Goal: Task Accomplishment & Management: Manage account settings

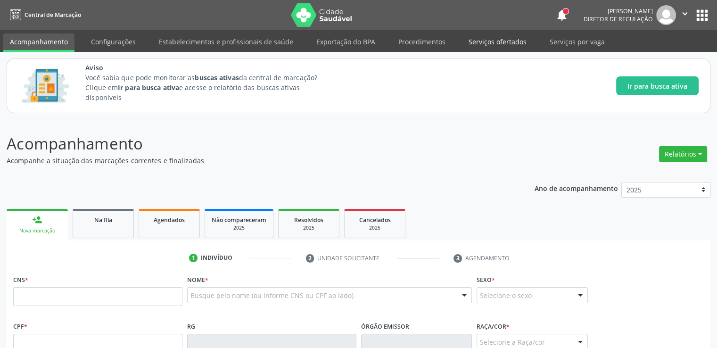
click at [489, 46] on link "Serviços ofertados" at bounding box center [497, 41] width 71 height 17
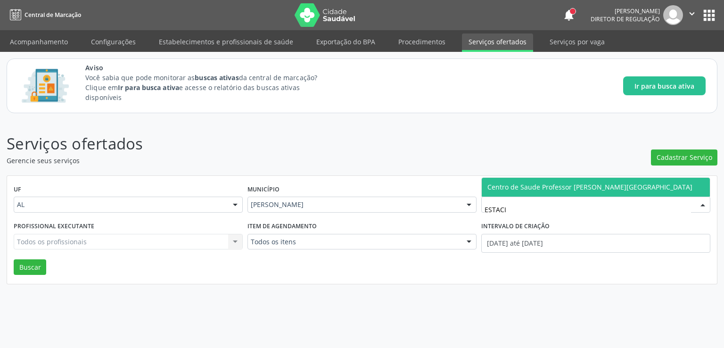
type input "ESTACIO"
click at [570, 185] on span "Centro de Saude Professor [PERSON_NAME][GEOGRAPHIC_DATA]" at bounding box center [590, 186] width 205 height 9
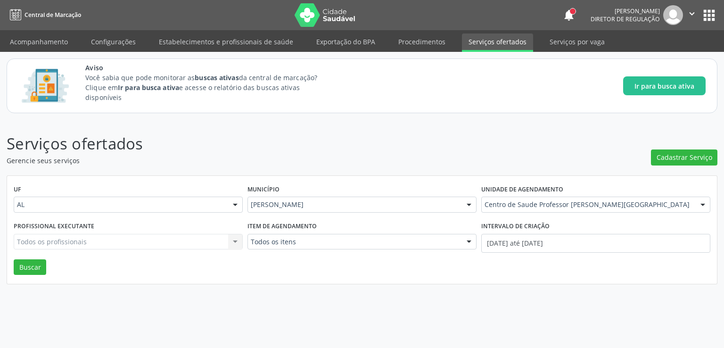
click at [570, 185] on span "Central de Abastecimento Farmaceutico Caf" at bounding box center [599, 178] width 235 height 19
click at [438, 293] on div "Serviços ofertados Gerencie seus serviços Cadastrar Serviço UF AL AL Nenhum res…" at bounding box center [362, 234] width 724 height 228
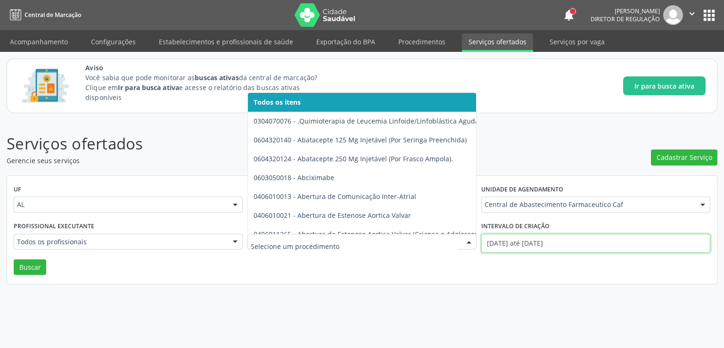
click at [532, 236] on input "[DATE] até [DATE]" at bounding box center [595, 243] width 229 height 19
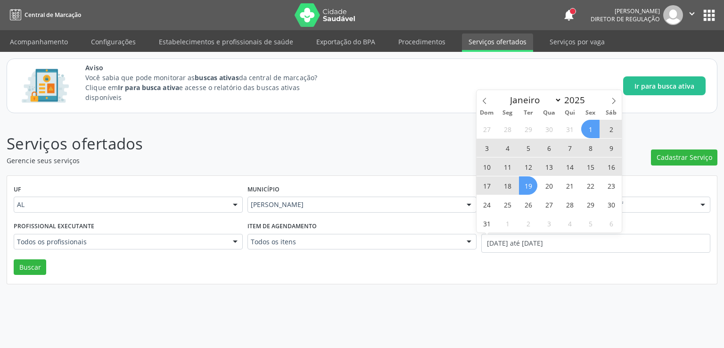
click at [529, 187] on span "19" at bounding box center [528, 185] width 18 height 18
type input "[DATE]"
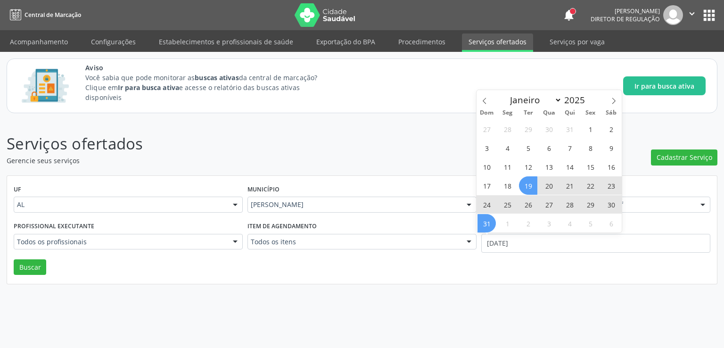
click at [493, 225] on span "31" at bounding box center [487, 223] width 18 height 18
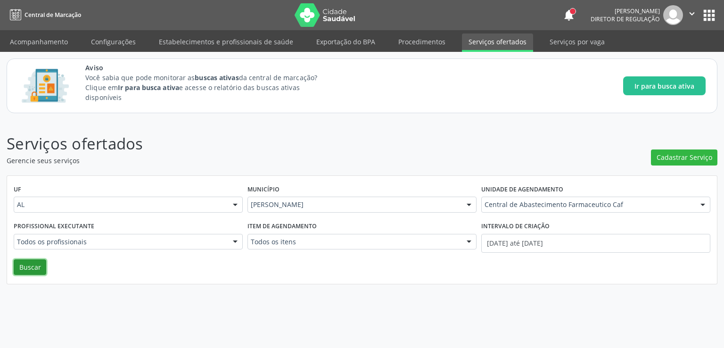
click at [34, 270] on button "Buscar" at bounding box center [30, 267] width 33 height 16
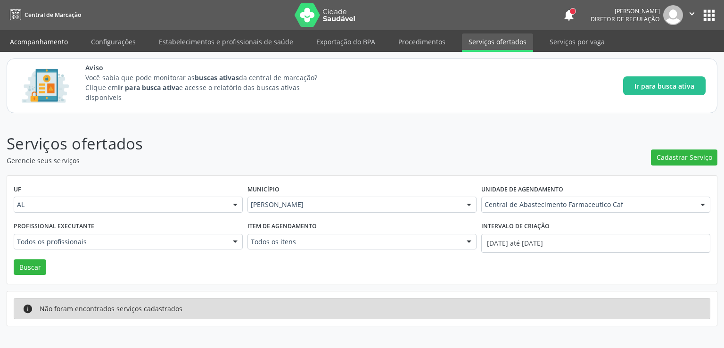
click at [43, 36] on link "Acompanhamento" at bounding box center [38, 41] width 71 height 17
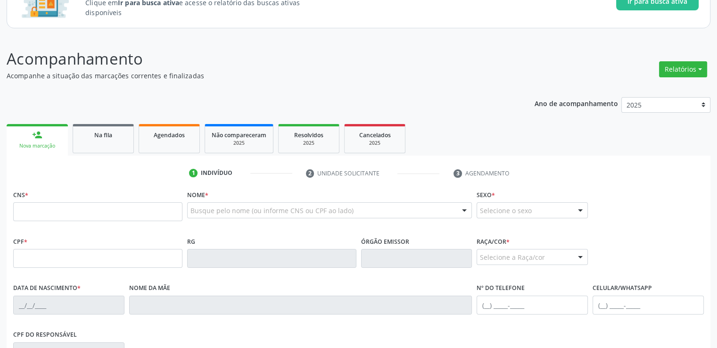
scroll to position [189, 0]
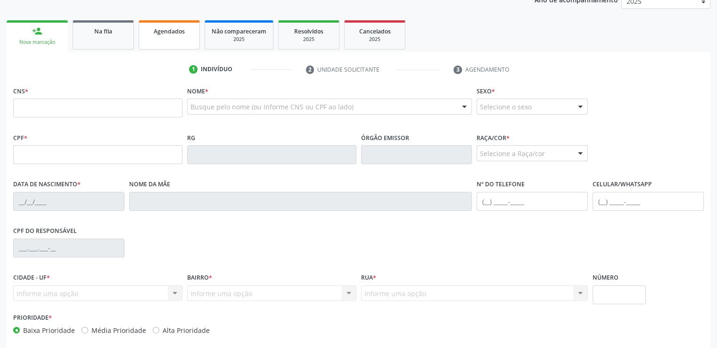
click at [173, 36] on link "Agendados" at bounding box center [169, 34] width 61 height 29
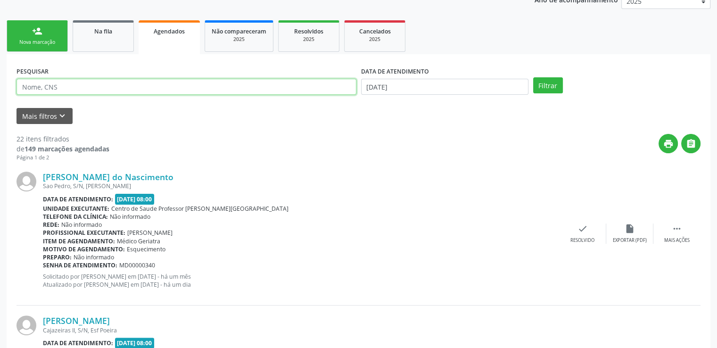
click at [89, 83] on input "text" at bounding box center [187, 87] width 340 height 16
paste input "700709938190373"
type input "700709938190373"
click at [533, 77] on button "Filtrar" at bounding box center [548, 85] width 30 height 16
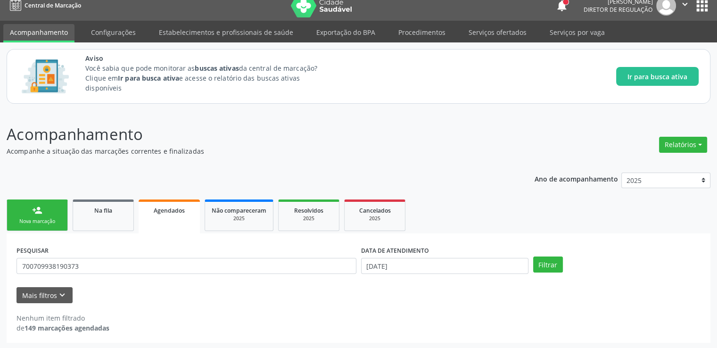
scroll to position [10, 0]
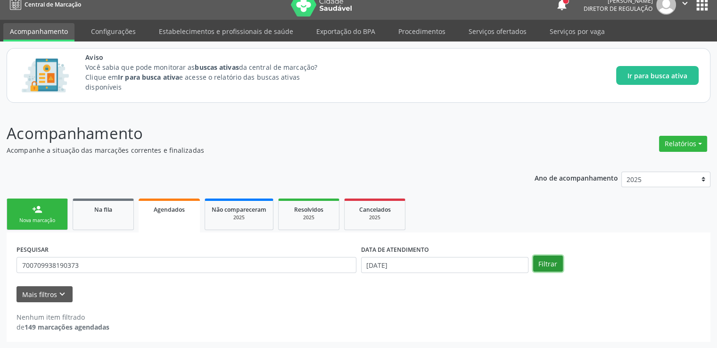
click at [553, 263] on button "Filtrar" at bounding box center [548, 264] width 30 height 16
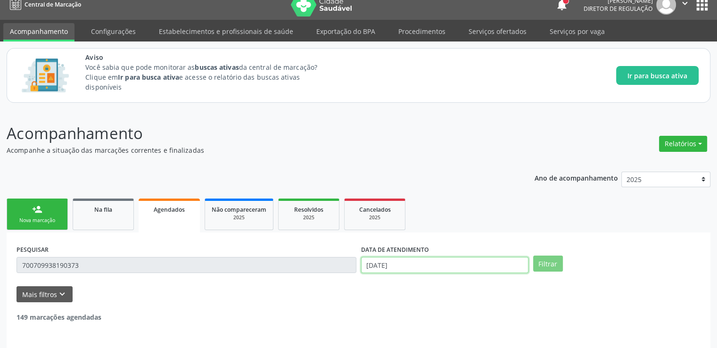
click at [439, 262] on input "[DATE]" at bounding box center [444, 265] width 167 height 16
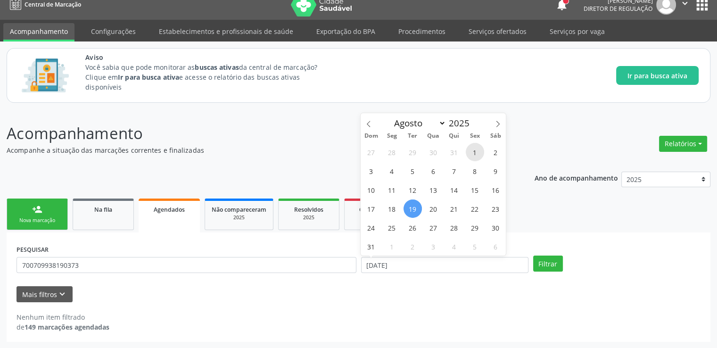
click at [477, 151] on span "1" at bounding box center [475, 152] width 18 height 18
type input "[DATE]"
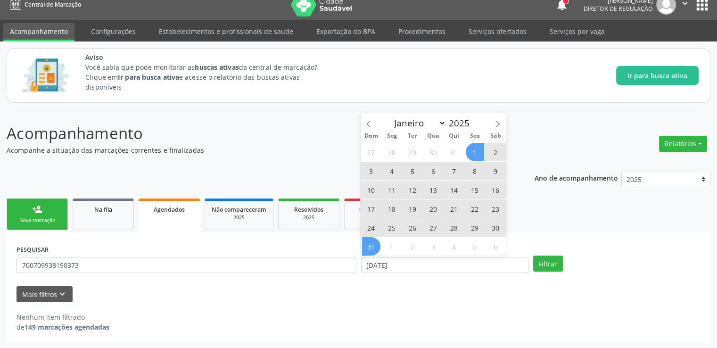
click at [370, 244] on span "31" at bounding box center [371, 246] width 18 height 18
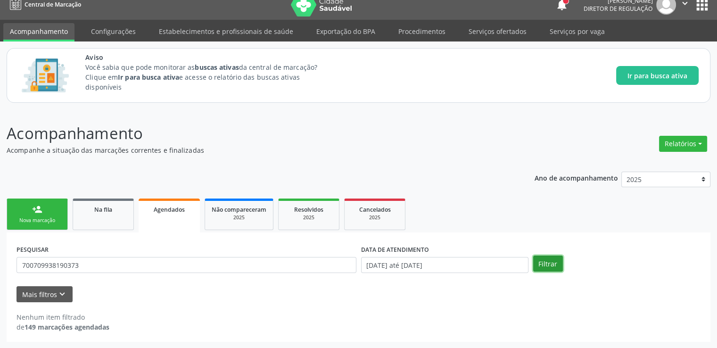
click at [541, 257] on button "Filtrar" at bounding box center [548, 264] width 30 height 16
click at [122, 213] on div "Na fila" at bounding box center [103, 209] width 47 height 10
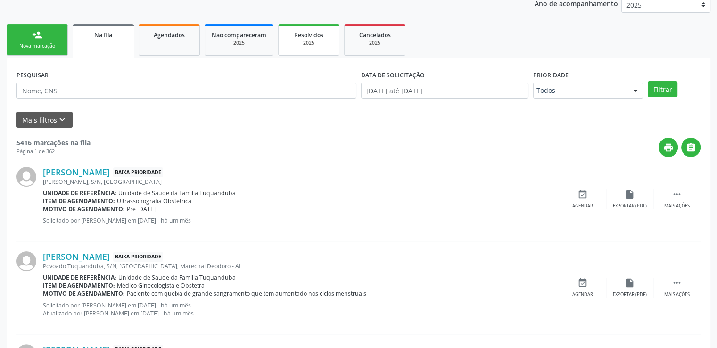
scroll to position [199, 0]
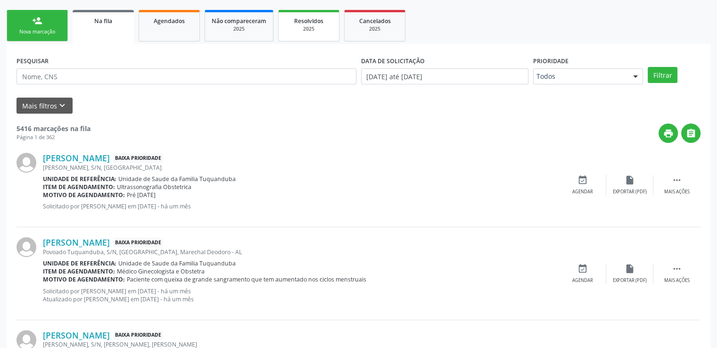
click at [305, 22] on span "Resolvidos" at bounding box center [308, 21] width 29 height 8
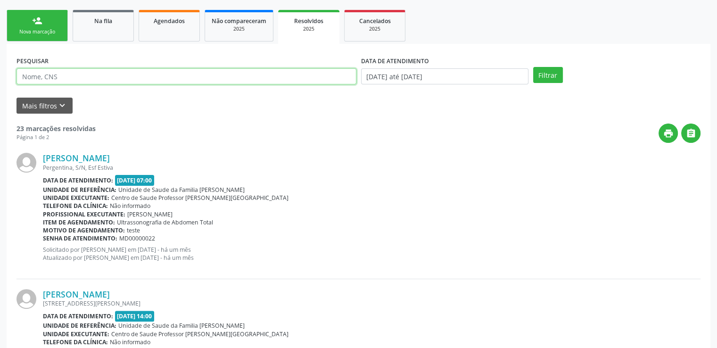
click at [225, 80] on input "text" at bounding box center [187, 76] width 340 height 16
paste input "706003822471244"
type input "706003822471244"
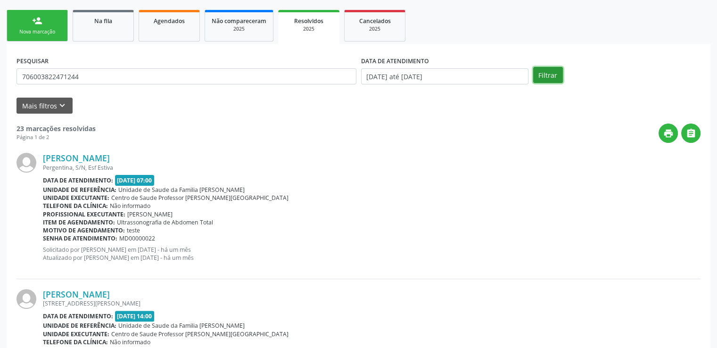
click at [549, 69] on button "Filtrar" at bounding box center [548, 75] width 30 height 16
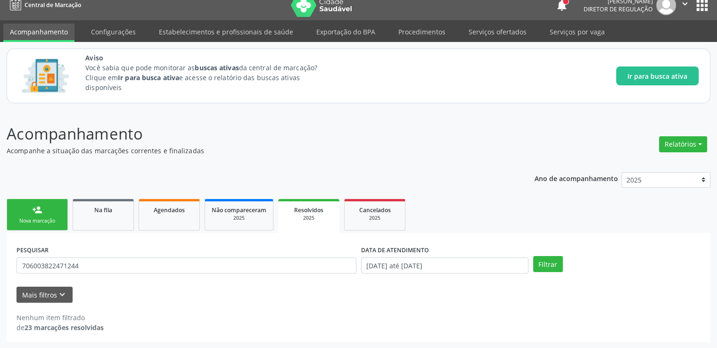
scroll to position [10, 0]
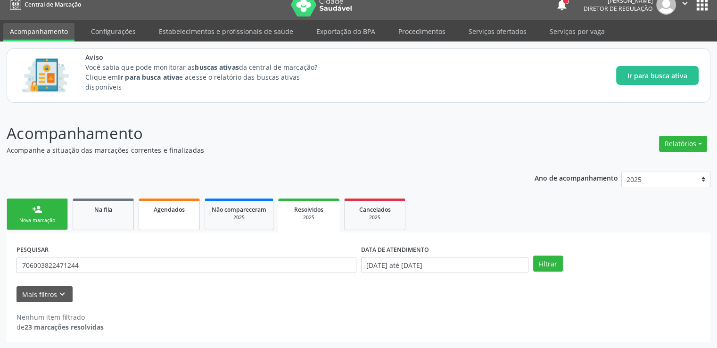
click at [172, 203] on link "Agendados" at bounding box center [169, 215] width 61 height 32
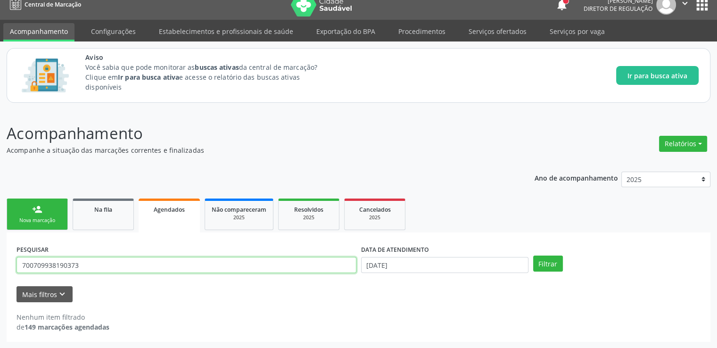
click at [100, 263] on input "700709938190373" at bounding box center [187, 265] width 340 height 16
drag, startPoint x: 100, startPoint y: 263, endPoint x: 10, endPoint y: 275, distance: 90.0
click at [10, 275] on div "PESQUISAR 700709938190373 DATA DE ATENDIMENTO [DATE] Filtrar UNIDADE DE REFERÊN…" at bounding box center [359, 286] width 704 height 109
type input "lenise"
click at [533, 256] on button "Filtrar" at bounding box center [548, 264] width 30 height 16
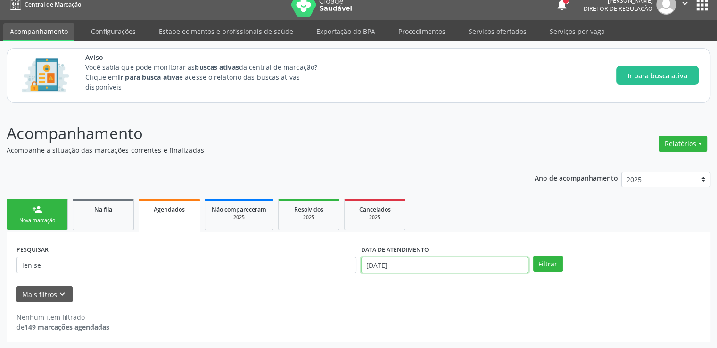
click at [424, 265] on input "[DATE]" at bounding box center [444, 265] width 167 height 16
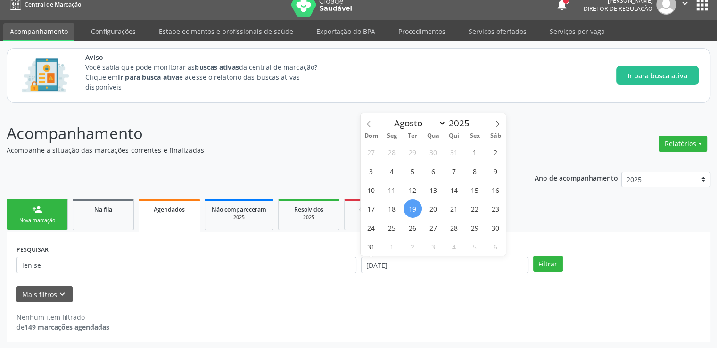
click at [412, 209] on span "19" at bounding box center [413, 208] width 18 height 18
type input "[DATE]"
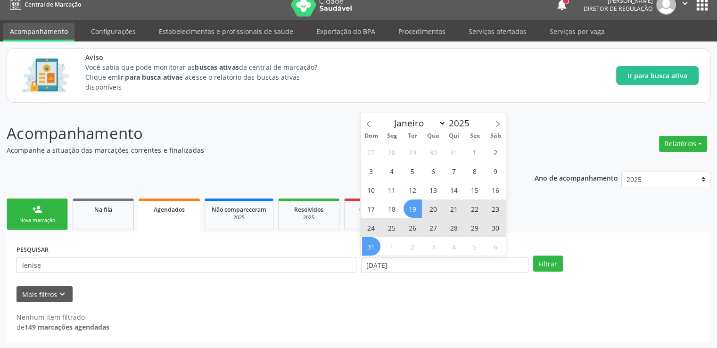
click at [368, 245] on span "31" at bounding box center [371, 246] width 18 height 18
click at [404, 267] on input "[DATE] até [DATE]" at bounding box center [444, 265] width 167 height 16
click at [470, 154] on span "1" at bounding box center [475, 152] width 18 height 18
type input "[DATE]"
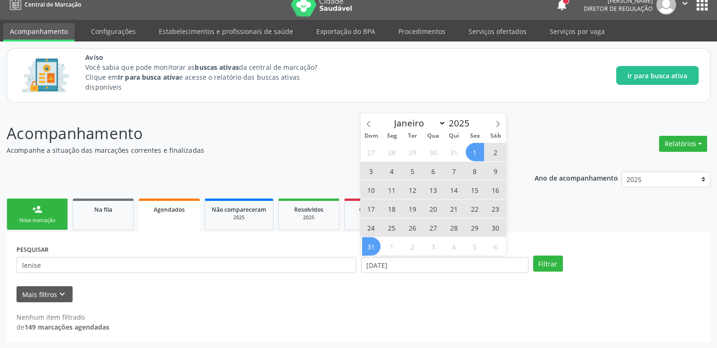
click at [368, 245] on span "31" at bounding box center [371, 246] width 18 height 18
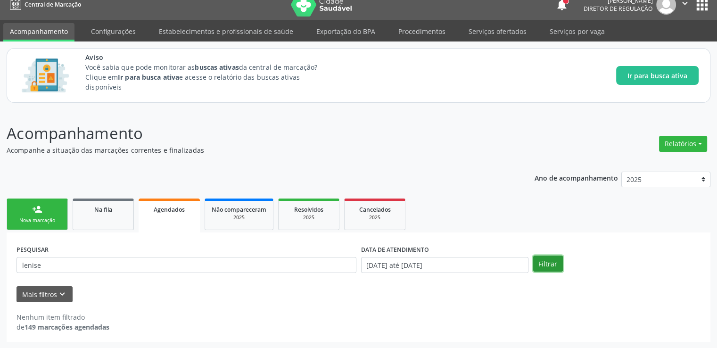
click at [538, 264] on button "Filtrar" at bounding box center [548, 264] width 30 height 16
click at [315, 216] on div "2025" at bounding box center [308, 217] width 47 height 7
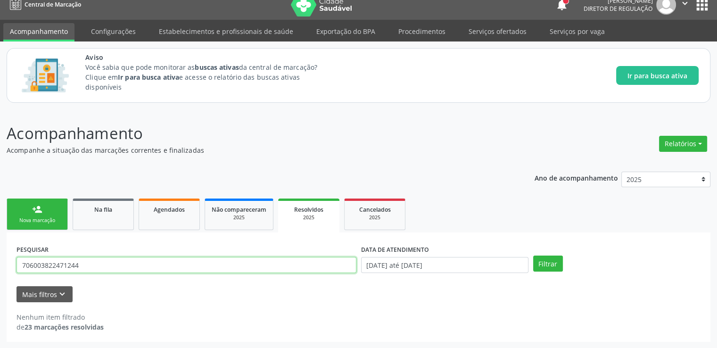
click at [254, 266] on input "706003822471244" at bounding box center [187, 265] width 340 height 16
drag, startPoint x: 253, startPoint y: 266, endPoint x: 0, endPoint y: 261, distance: 253.3
click at [0, 261] on div "Acompanhamento Acompanhe a situação das marcações correntes e finalizadas Relat…" at bounding box center [358, 228] width 717 height 239
type input "lenise"
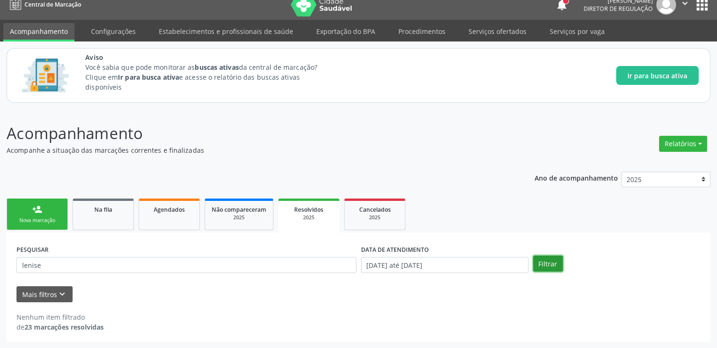
click at [553, 262] on button "Filtrar" at bounding box center [548, 264] width 30 height 16
click at [372, 214] on div "2025" at bounding box center [374, 217] width 47 height 7
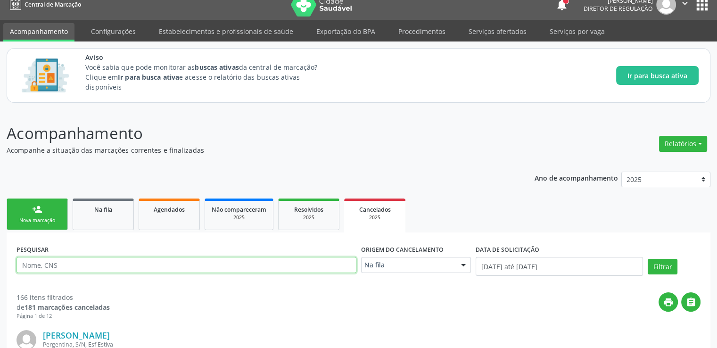
click at [119, 262] on input "text" at bounding box center [187, 265] width 340 height 16
type input "lenise"
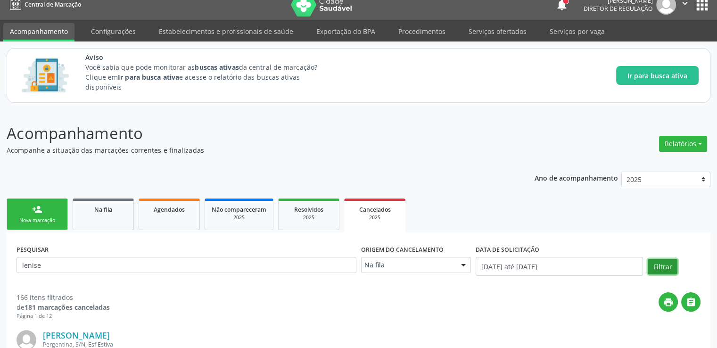
click at [663, 267] on button "Filtrar" at bounding box center [663, 267] width 30 height 16
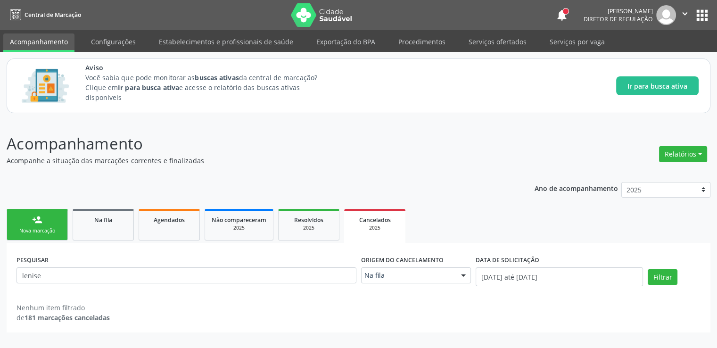
scroll to position [0, 0]
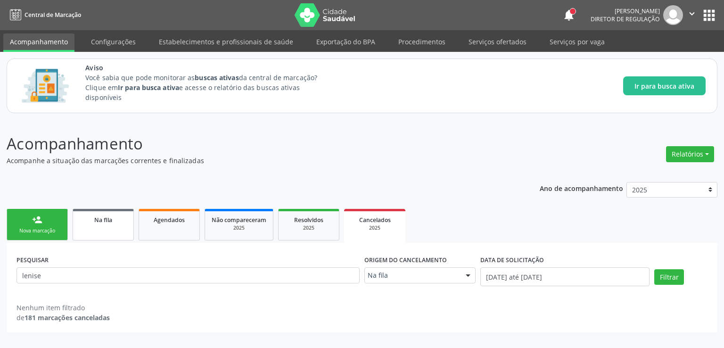
click at [99, 219] on span "Na fila" at bounding box center [103, 220] width 18 height 8
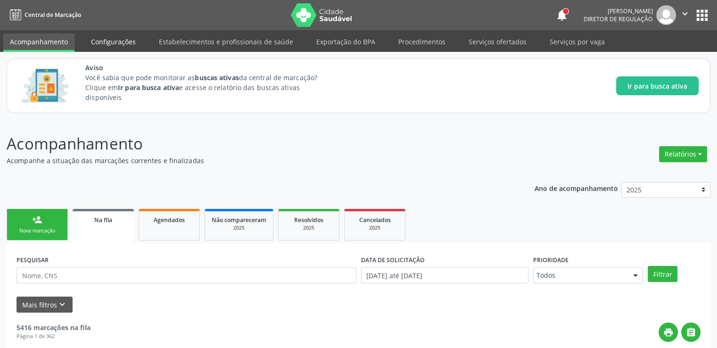
click at [108, 46] on link "Configurações" at bounding box center [113, 41] width 58 height 17
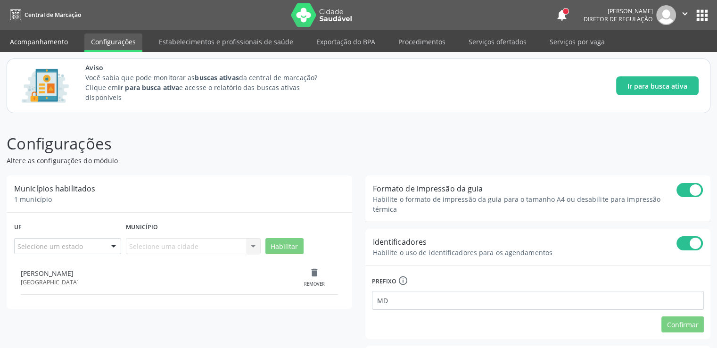
click at [49, 42] on link "Acompanhamento" at bounding box center [38, 41] width 71 height 17
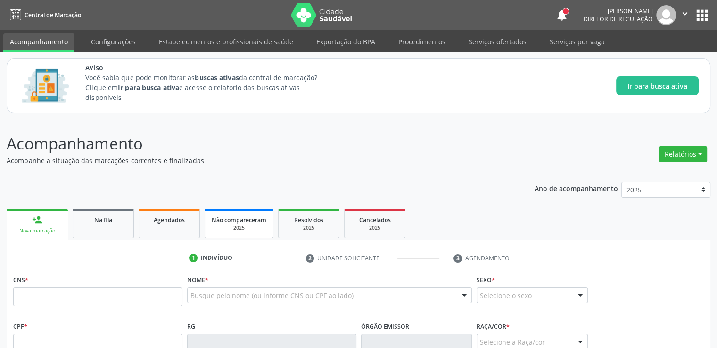
click at [242, 230] on div "2025" at bounding box center [239, 227] width 55 height 7
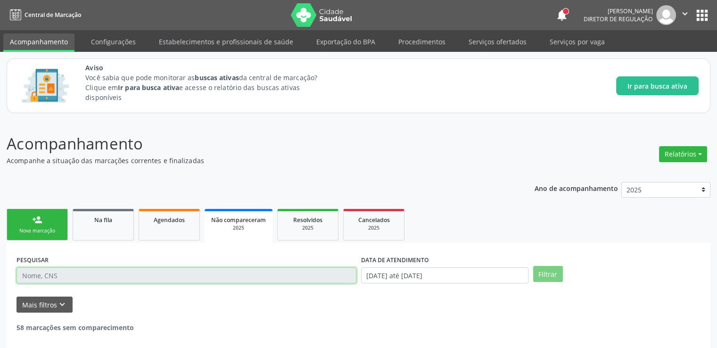
click at [109, 270] on input "text" at bounding box center [187, 275] width 340 height 16
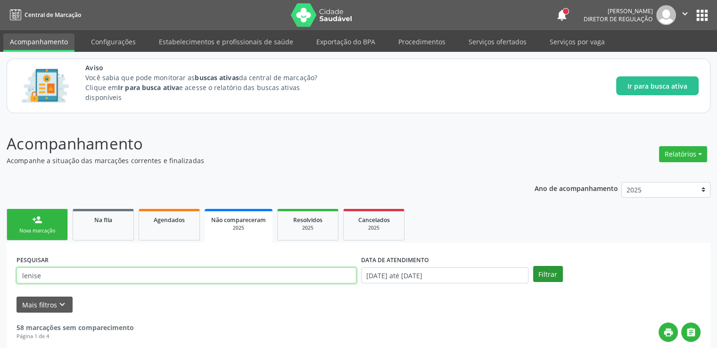
type input "lenise"
click at [560, 271] on button "Filtrar" at bounding box center [548, 274] width 30 height 16
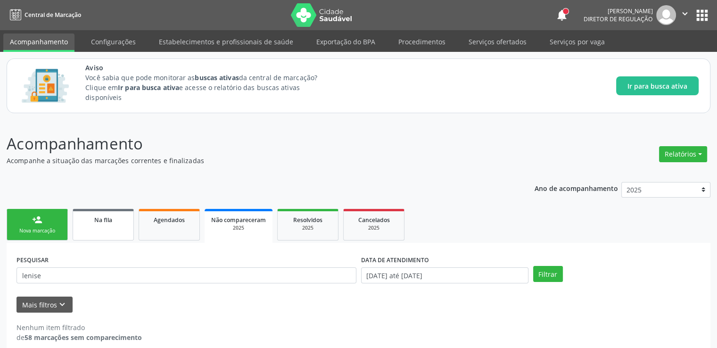
click at [104, 226] on link "Na fila" at bounding box center [103, 225] width 61 height 32
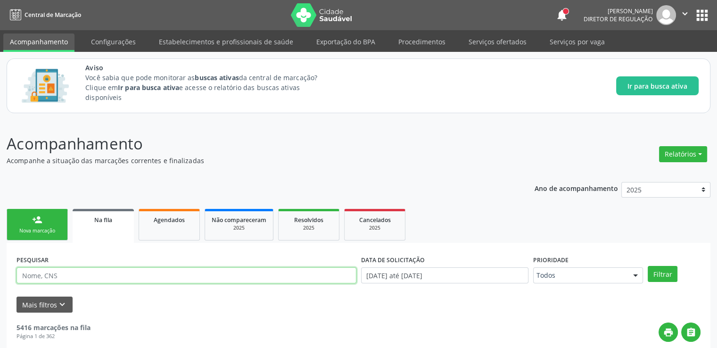
click at [70, 274] on input "text" at bounding box center [187, 275] width 340 height 16
type input "lenise"
click at [648, 266] on button "Filtrar" at bounding box center [663, 274] width 30 height 16
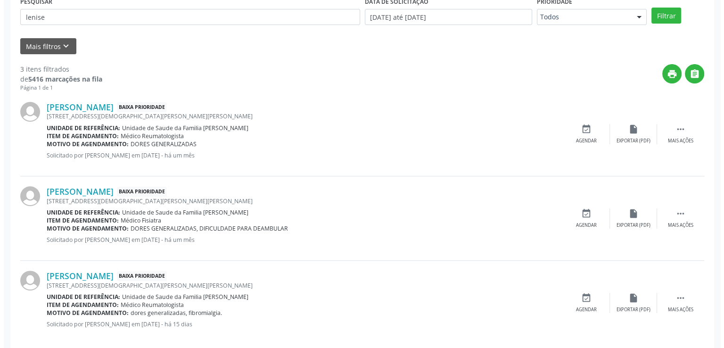
scroll to position [271, 0]
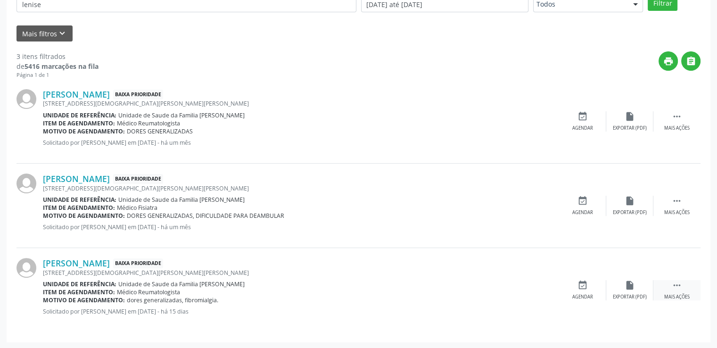
click at [683, 294] on div "Mais ações" at bounding box center [676, 297] width 25 height 7
click at [582, 288] on icon "cancel" at bounding box center [583, 285] width 10 height 10
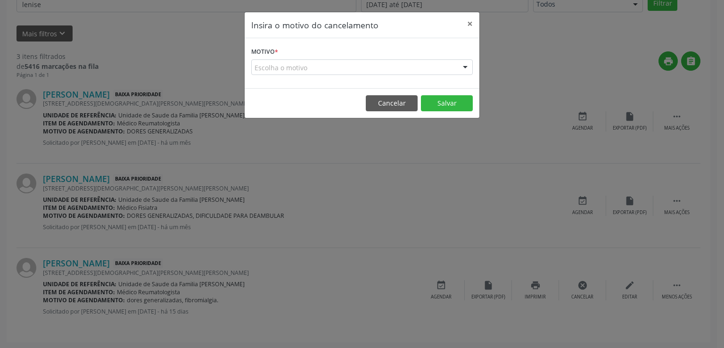
click at [303, 67] on div "Escolha o motivo" at bounding box center [362, 67] width 222 height 16
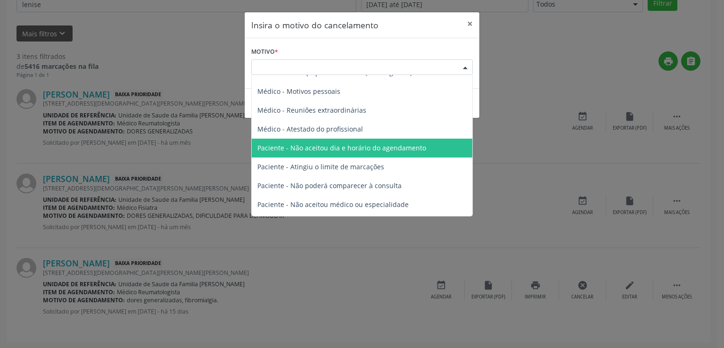
scroll to position [47, 0]
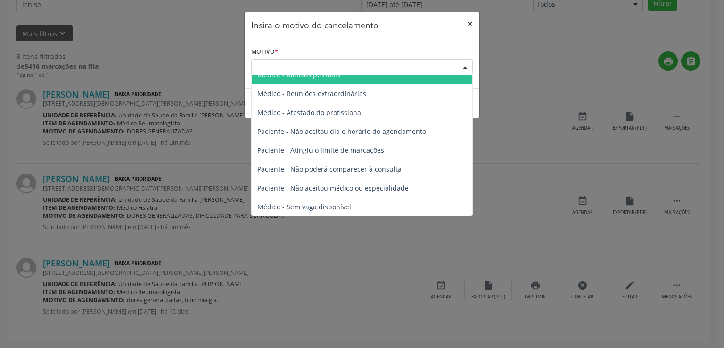
click at [470, 25] on button "×" at bounding box center [470, 23] width 19 height 23
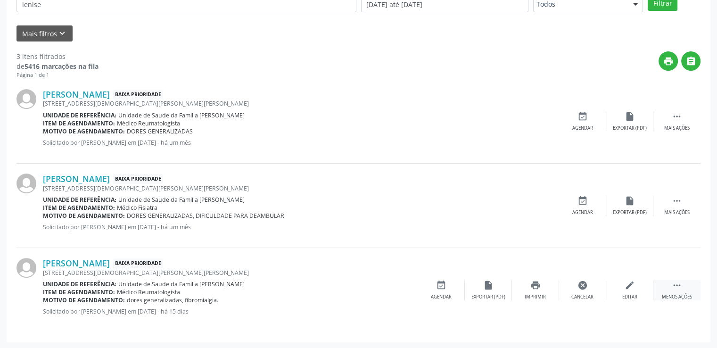
click at [683, 289] on div " Menos ações" at bounding box center [677, 290] width 47 height 20
click at [677, 283] on icon "" at bounding box center [677, 285] width 10 height 10
click at [580, 286] on icon "cancel" at bounding box center [583, 285] width 10 height 10
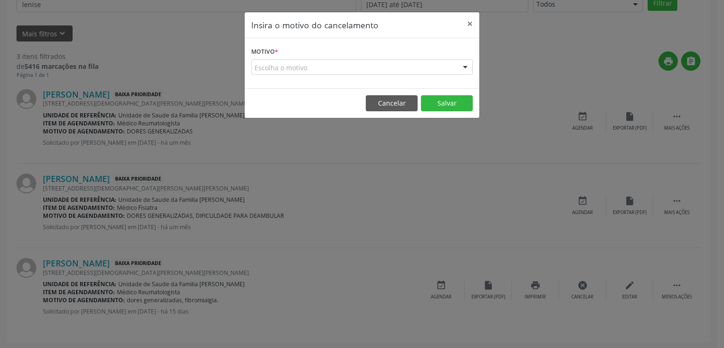
click at [347, 65] on div "Escolha o motivo" at bounding box center [362, 67] width 222 height 16
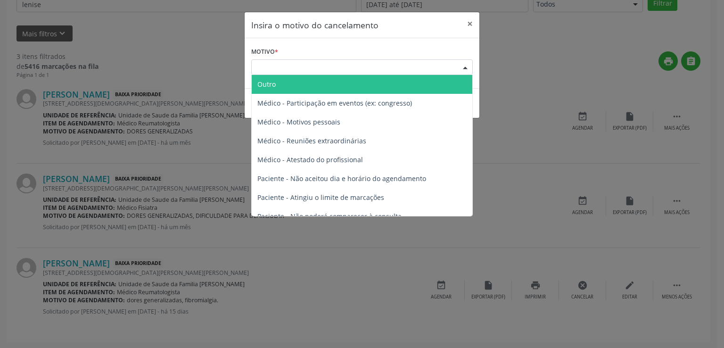
click at [326, 64] on div "Escolha o motivo" at bounding box center [362, 67] width 222 height 16
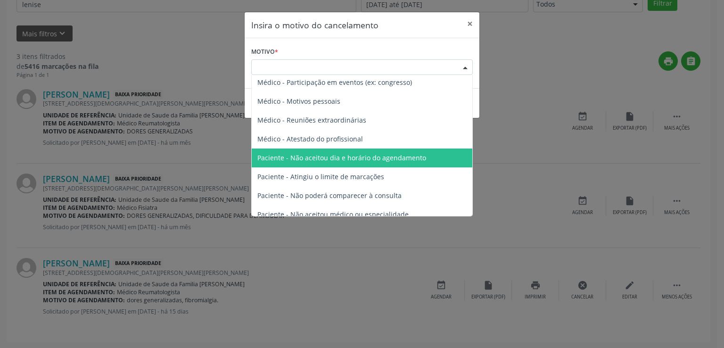
scroll to position [0, 0]
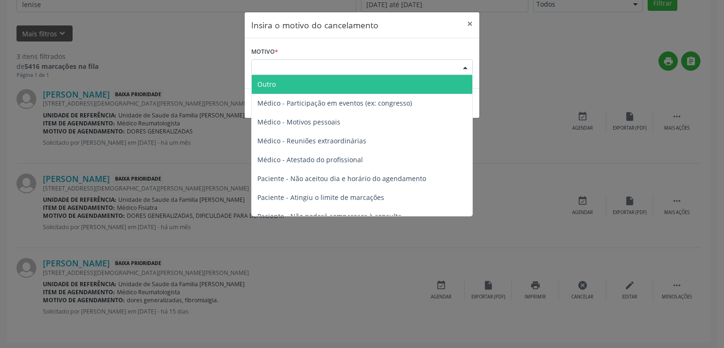
click at [327, 85] on span "Outro" at bounding box center [362, 84] width 221 height 19
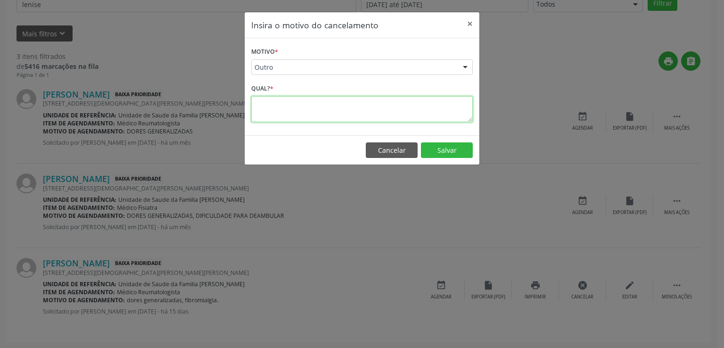
click at [276, 111] on textarea at bounding box center [362, 109] width 222 height 26
type textarea "SOLICITAÇÃO DUPLICADA"
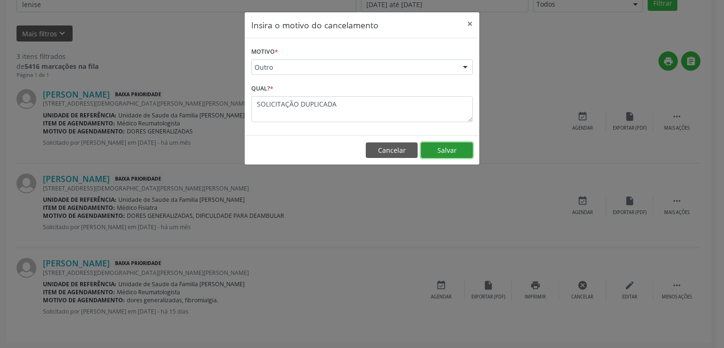
click at [454, 150] on button "Salvar" at bounding box center [447, 150] width 52 height 16
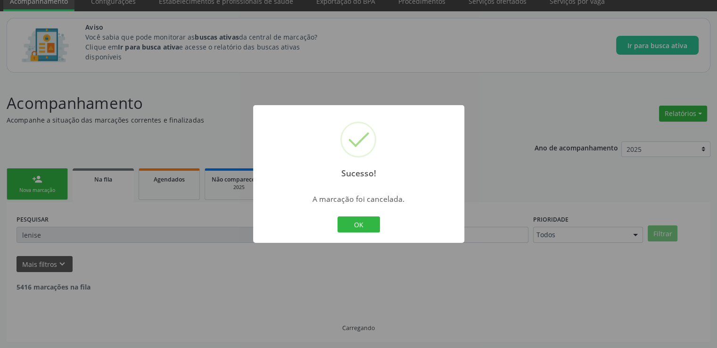
scroll to position [187, 0]
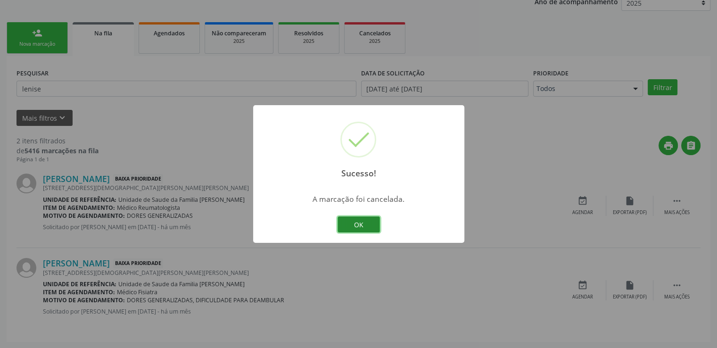
click at [353, 222] on button "OK" at bounding box center [359, 224] width 42 height 16
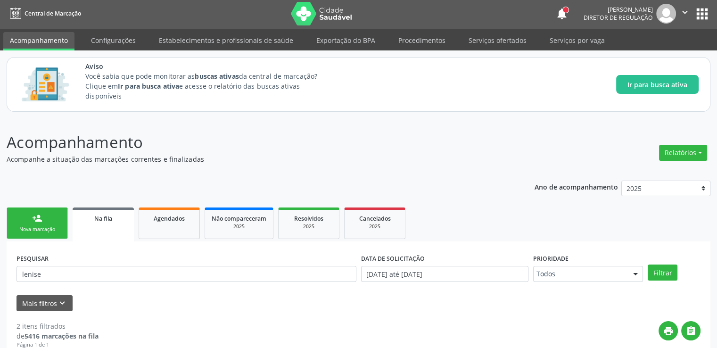
scroll to position [0, 0]
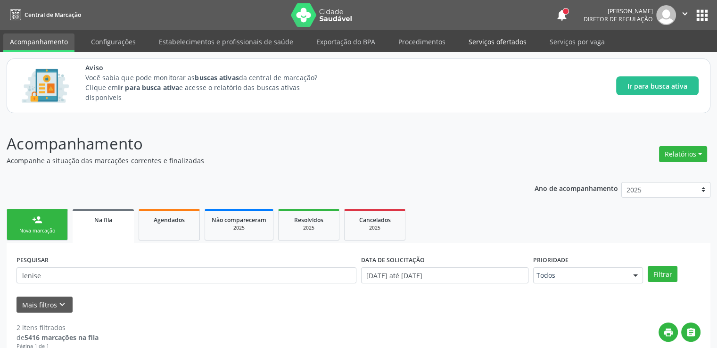
click at [496, 37] on link "Serviços ofertados" at bounding box center [497, 41] width 71 height 17
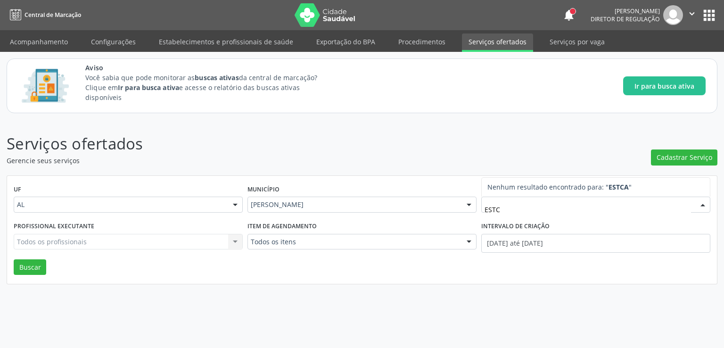
type input "EST"
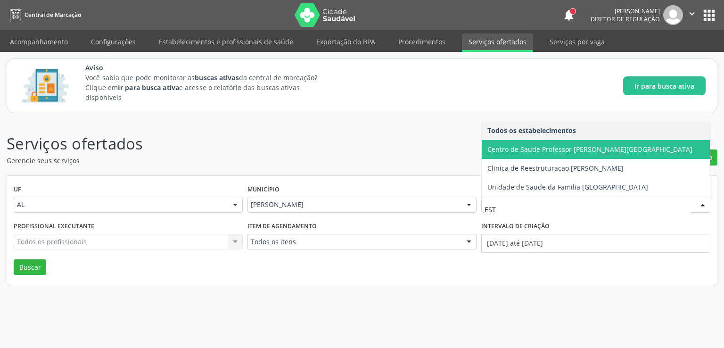
click at [579, 150] on span "Centro de Saude Professor [PERSON_NAME][GEOGRAPHIC_DATA]" at bounding box center [590, 149] width 205 height 9
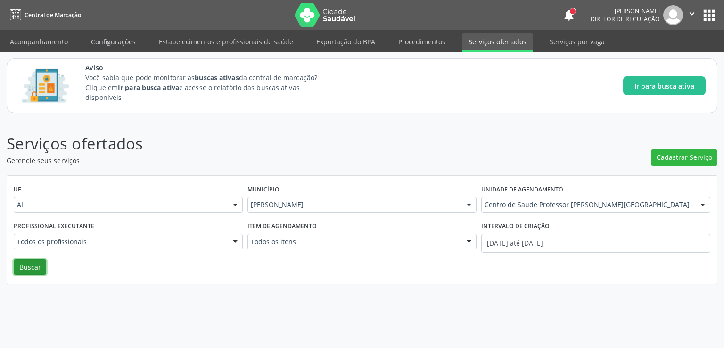
click at [32, 270] on button "Buscar" at bounding box center [30, 267] width 33 height 16
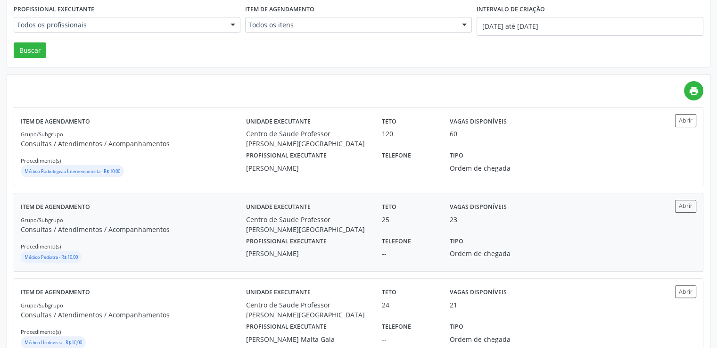
scroll to position [236, 0]
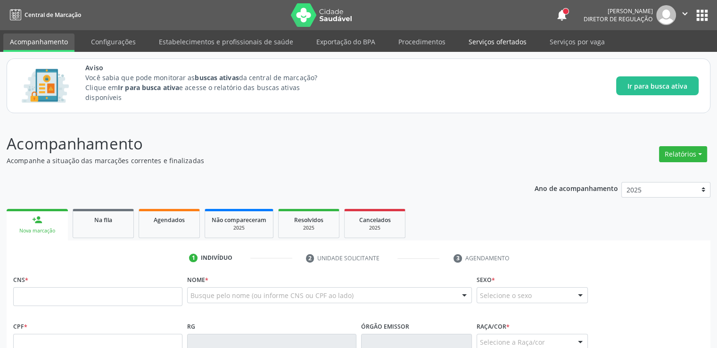
click at [495, 46] on link "Serviços ofertados" at bounding box center [497, 41] width 71 height 17
